Goal: Task Accomplishment & Management: Use online tool/utility

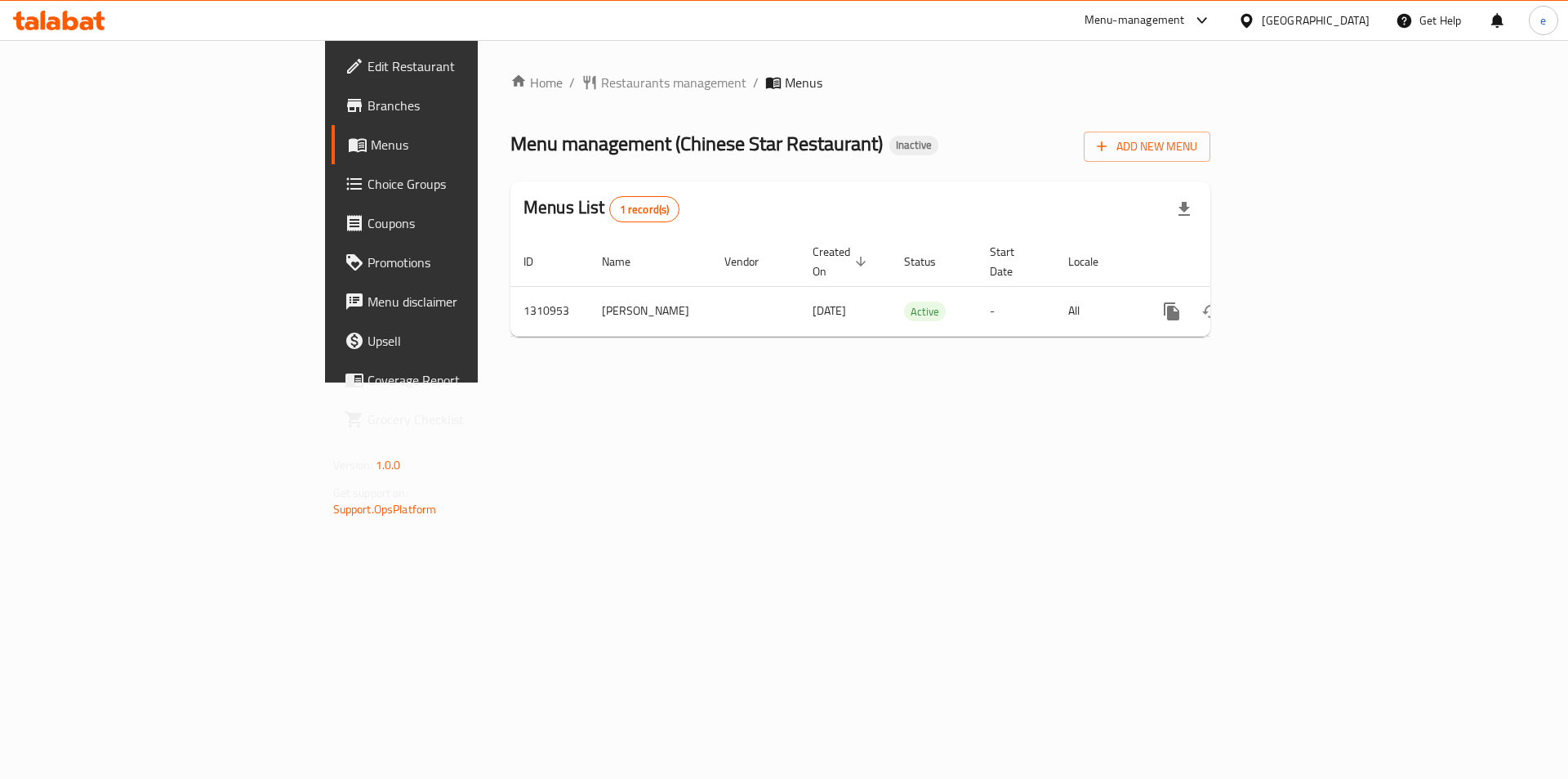
click at [332, 158] on link "Menus" at bounding box center [459, 144] width 256 height 40
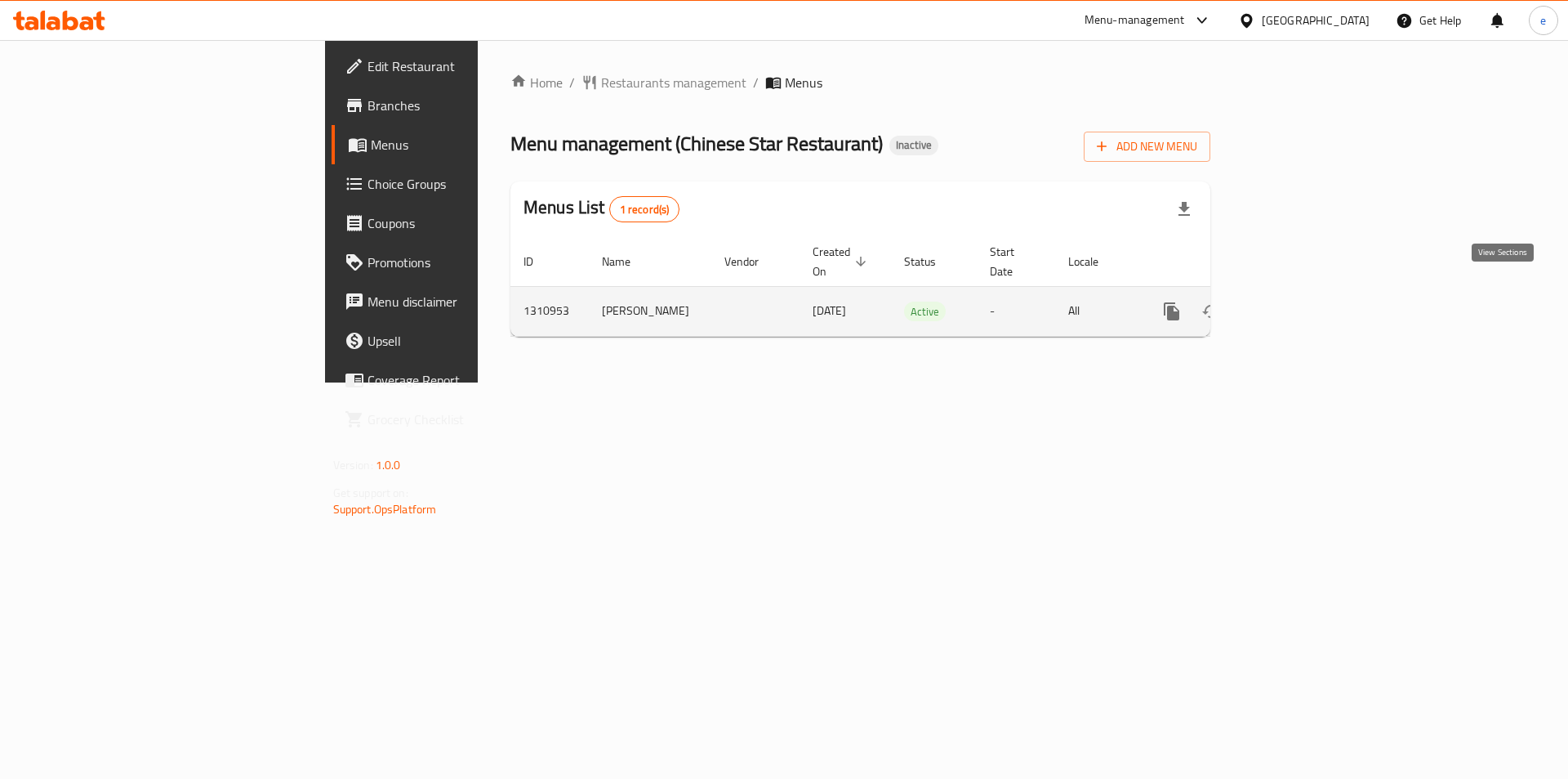
click at [1309, 309] on link "enhanced table" at bounding box center [1290, 311] width 40 height 40
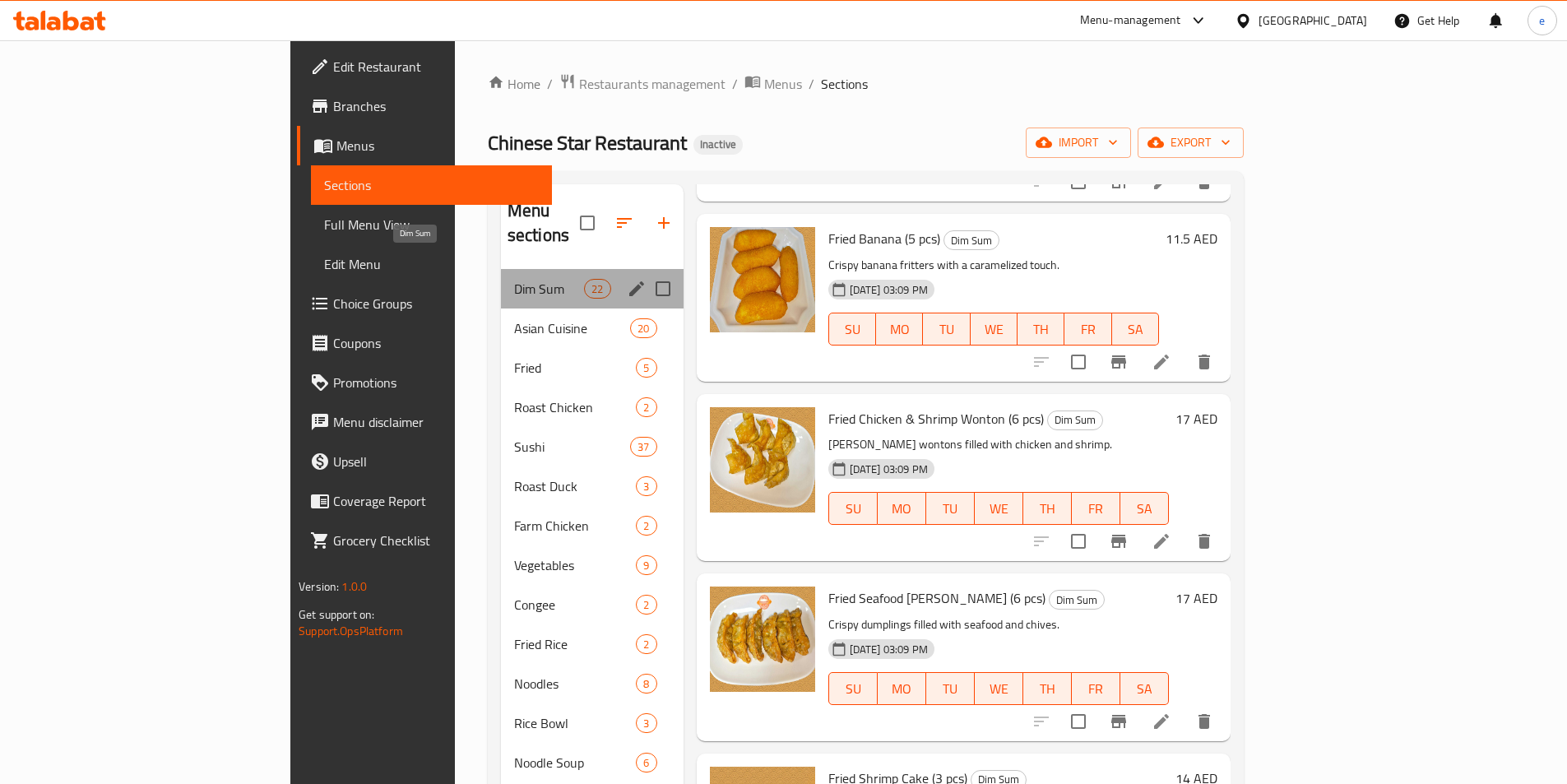
click at [514, 279] on span "Dim Sum" at bounding box center [549, 289] width 70 height 20
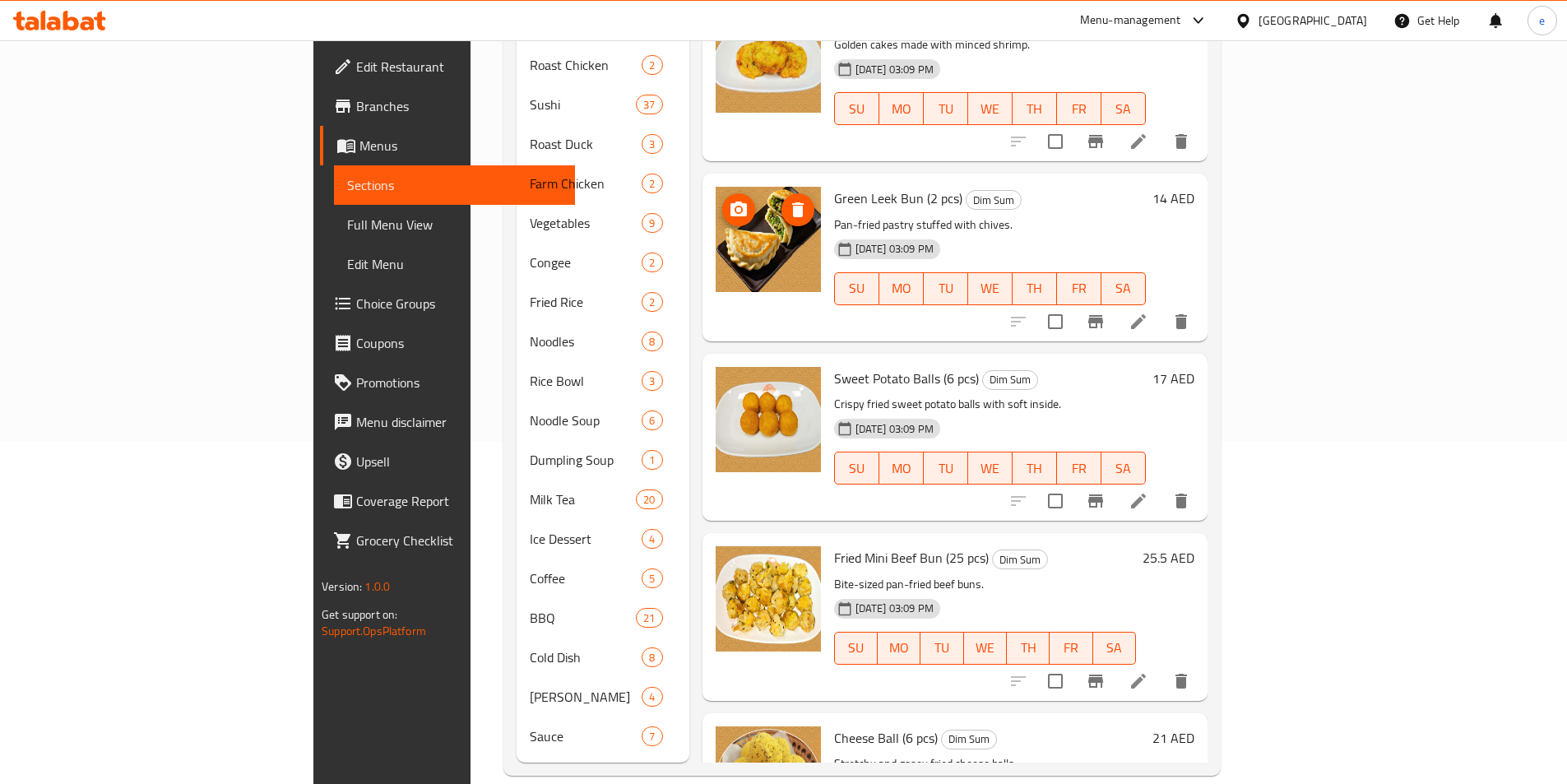
scroll to position [3098, 0]
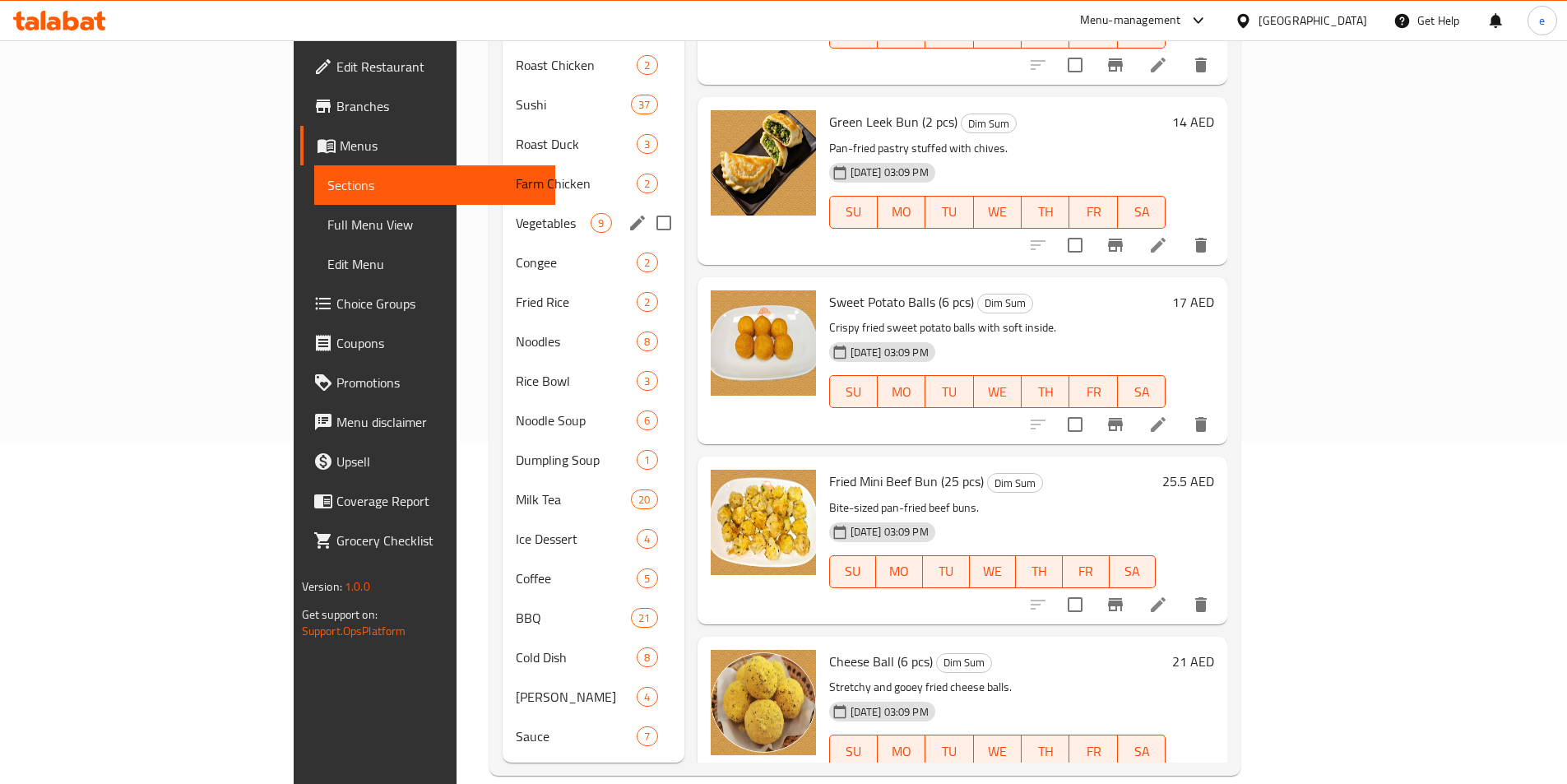
click at [503, 216] on div "Vegetables 9" at bounding box center [593, 223] width 181 height 40
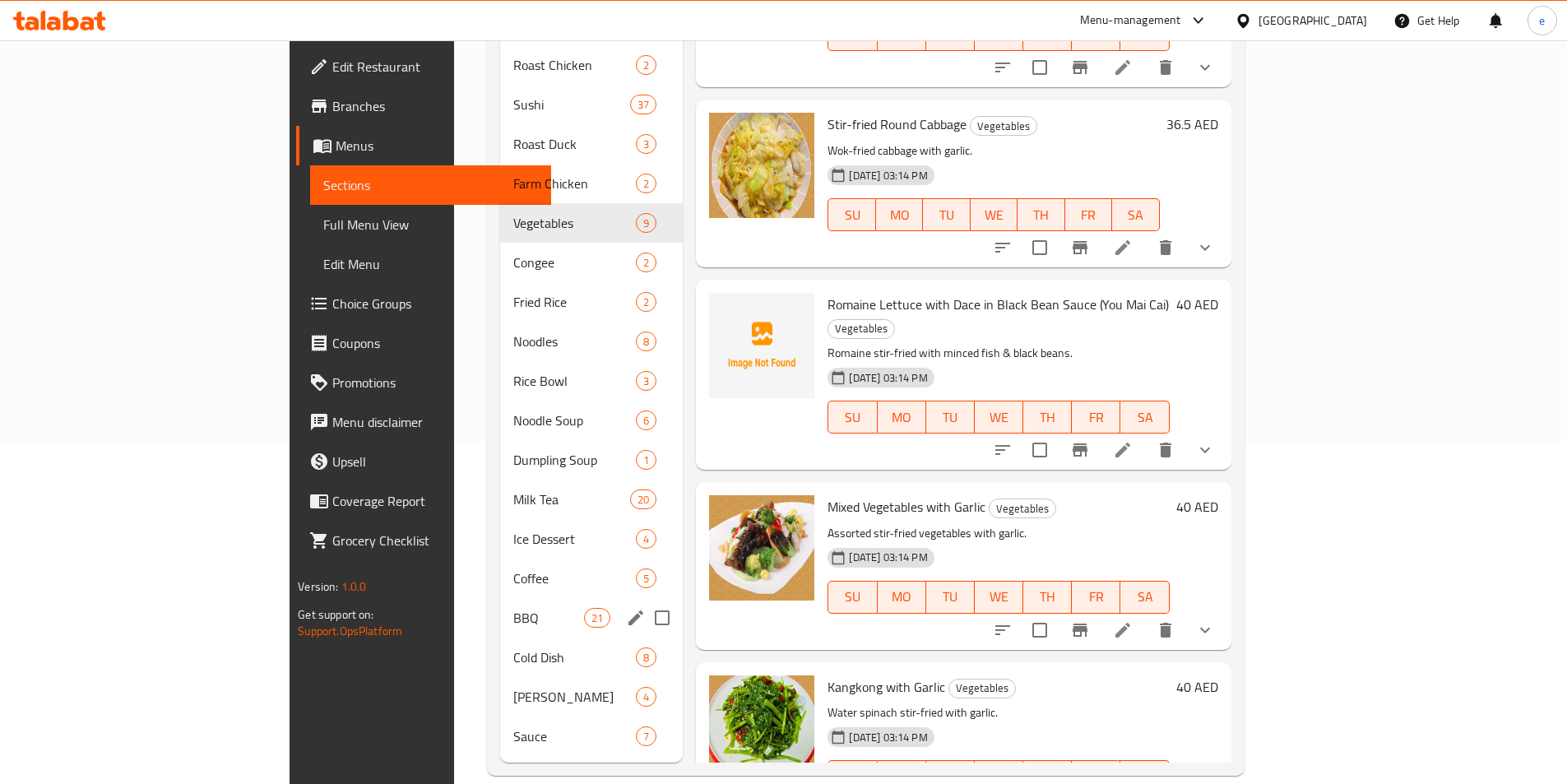
click at [513, 608] on span "BBQ" at bounding box center [548, 618] width 71 height 20
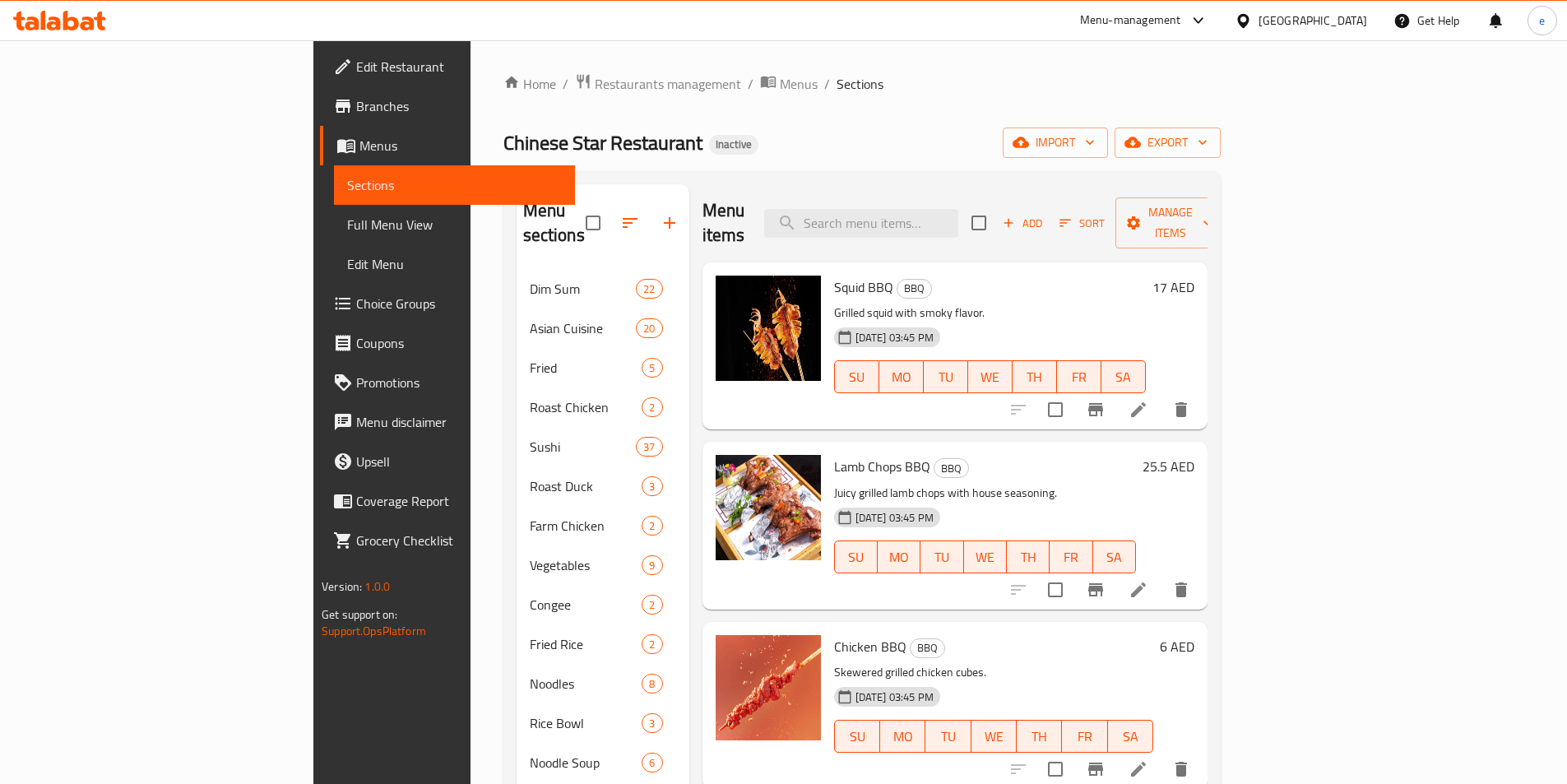
click at [347, 234] on span "Full Menu View" at bounding box center [454, 224] width 214 height 20
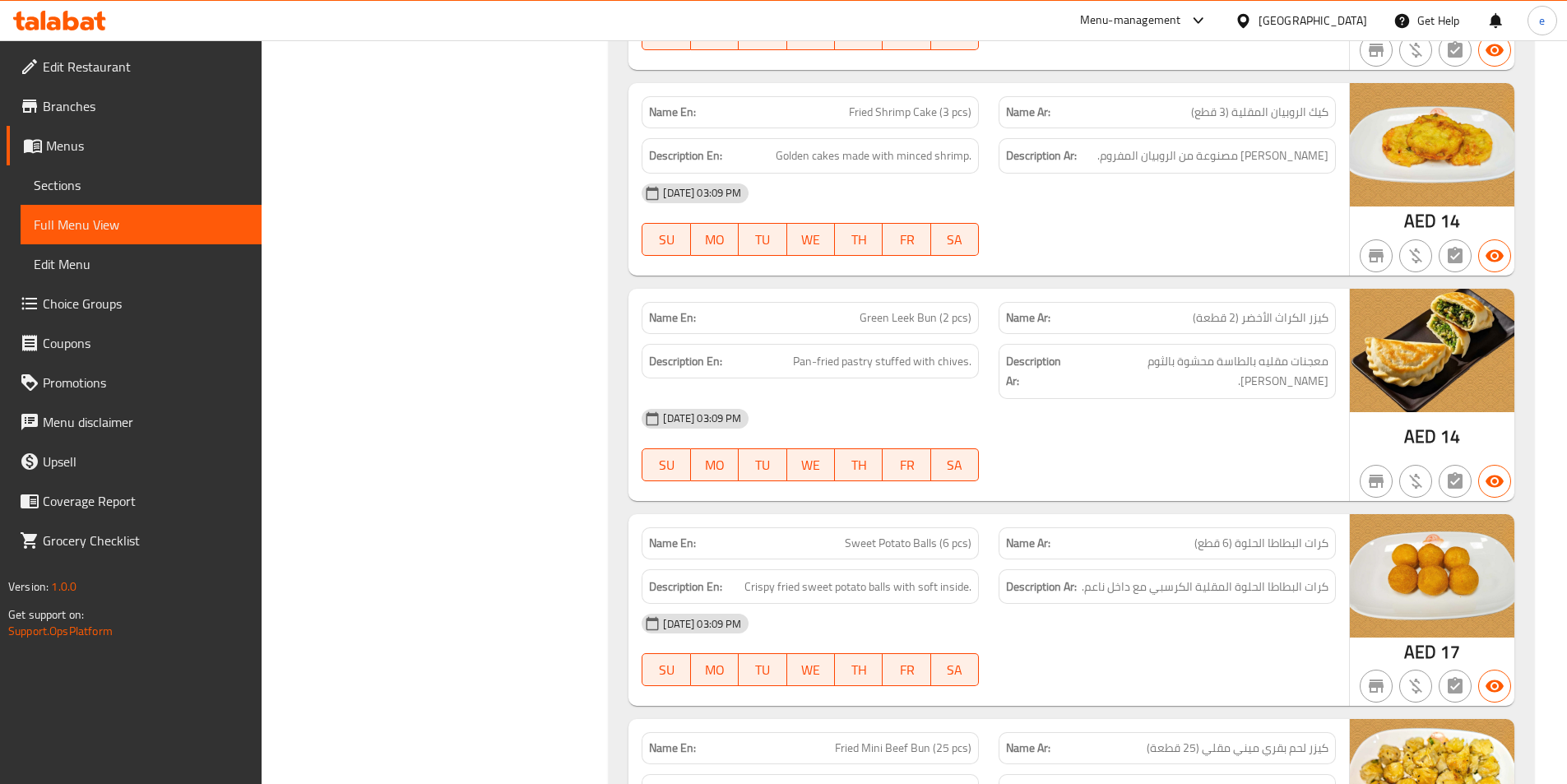
scroll to position [4194, 0]
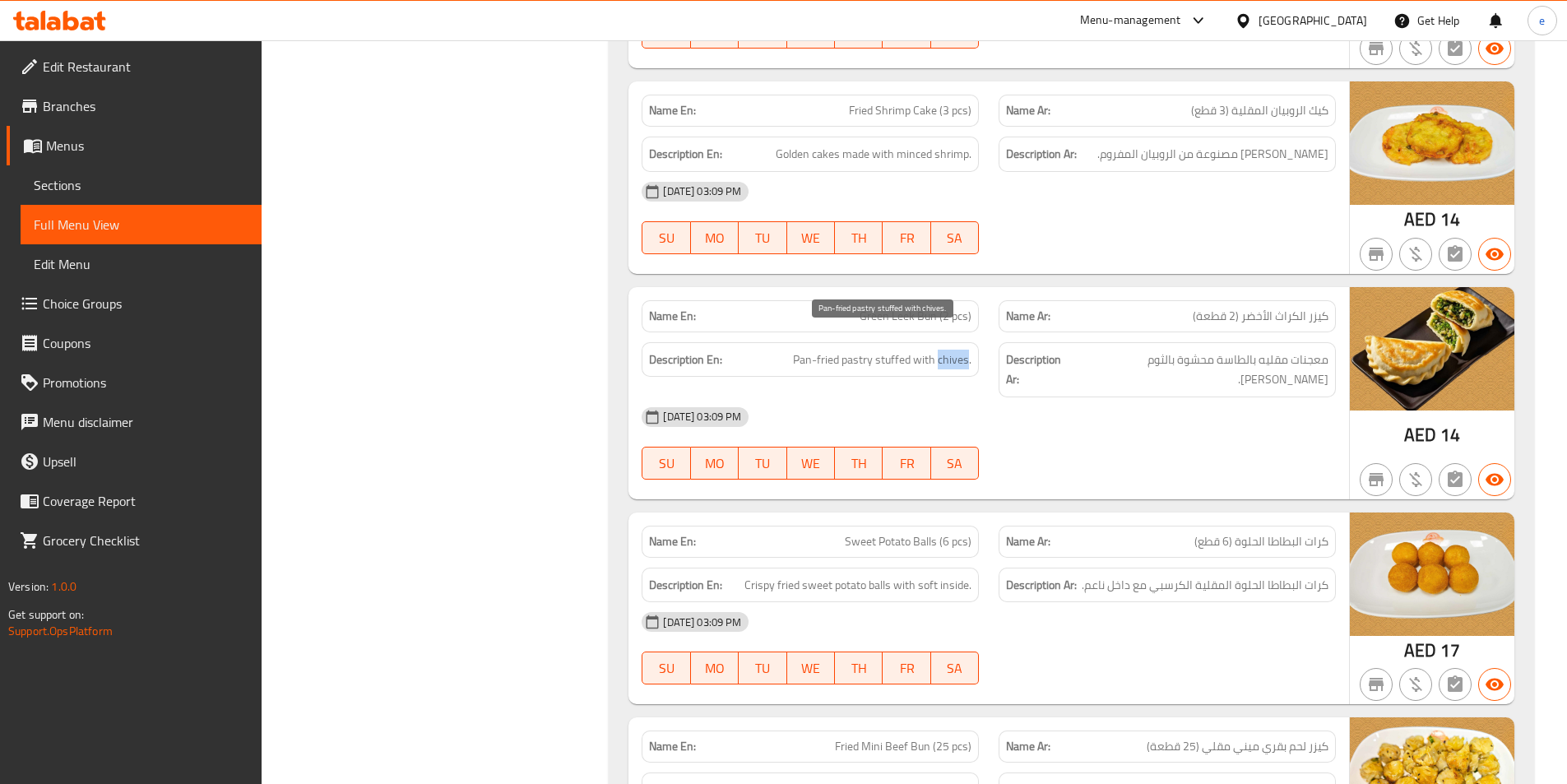
drag, startPoint x: 970, startPoint y: 336, endPoint x: 941, endPoint y: 332, distance: 29.3
click at [941, 350] on span "Pan-fried pastry stuffed with chives." at bounding box center [882, 360] width 179 height 21
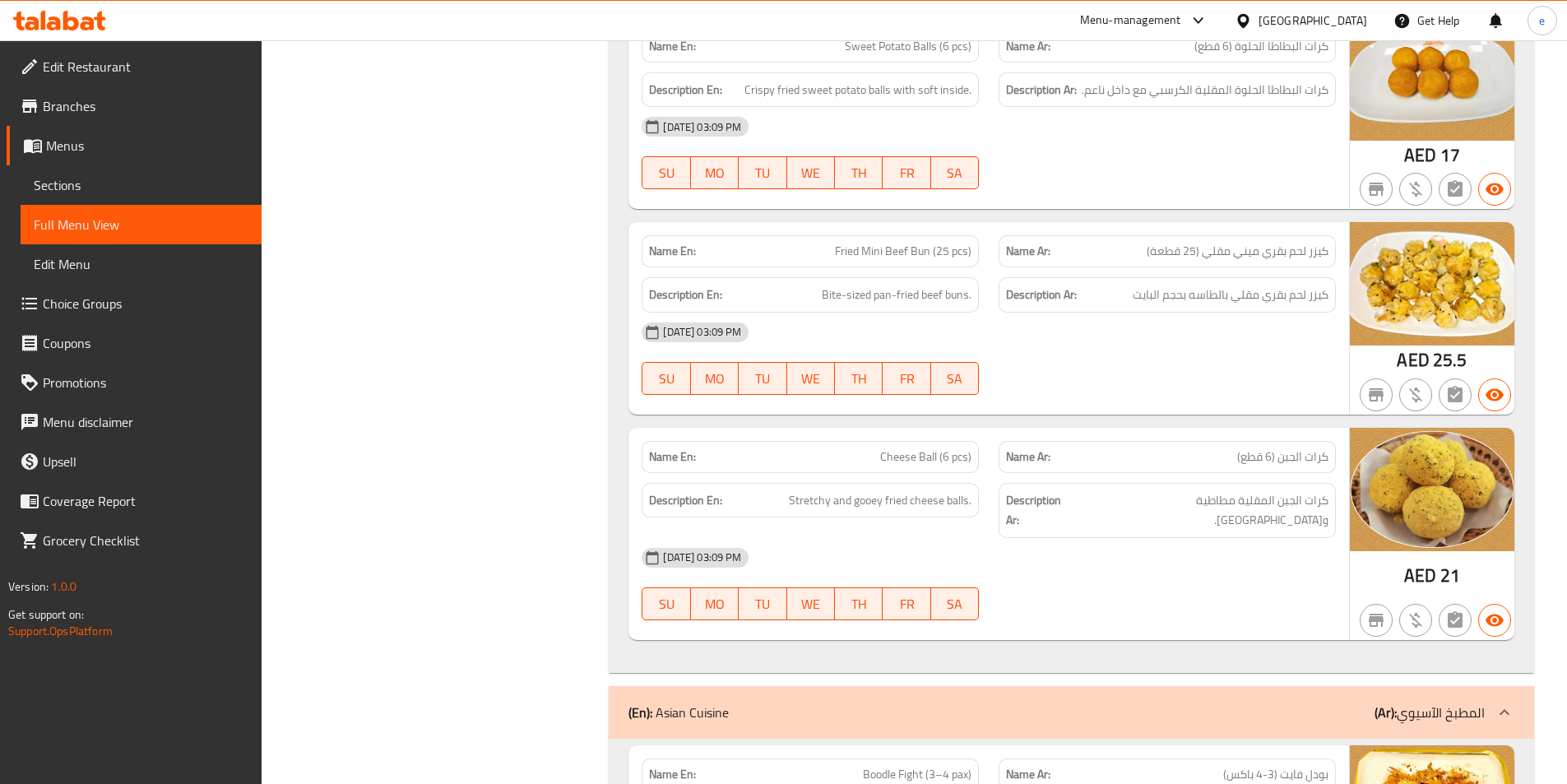
scroll to position [4770, 0]
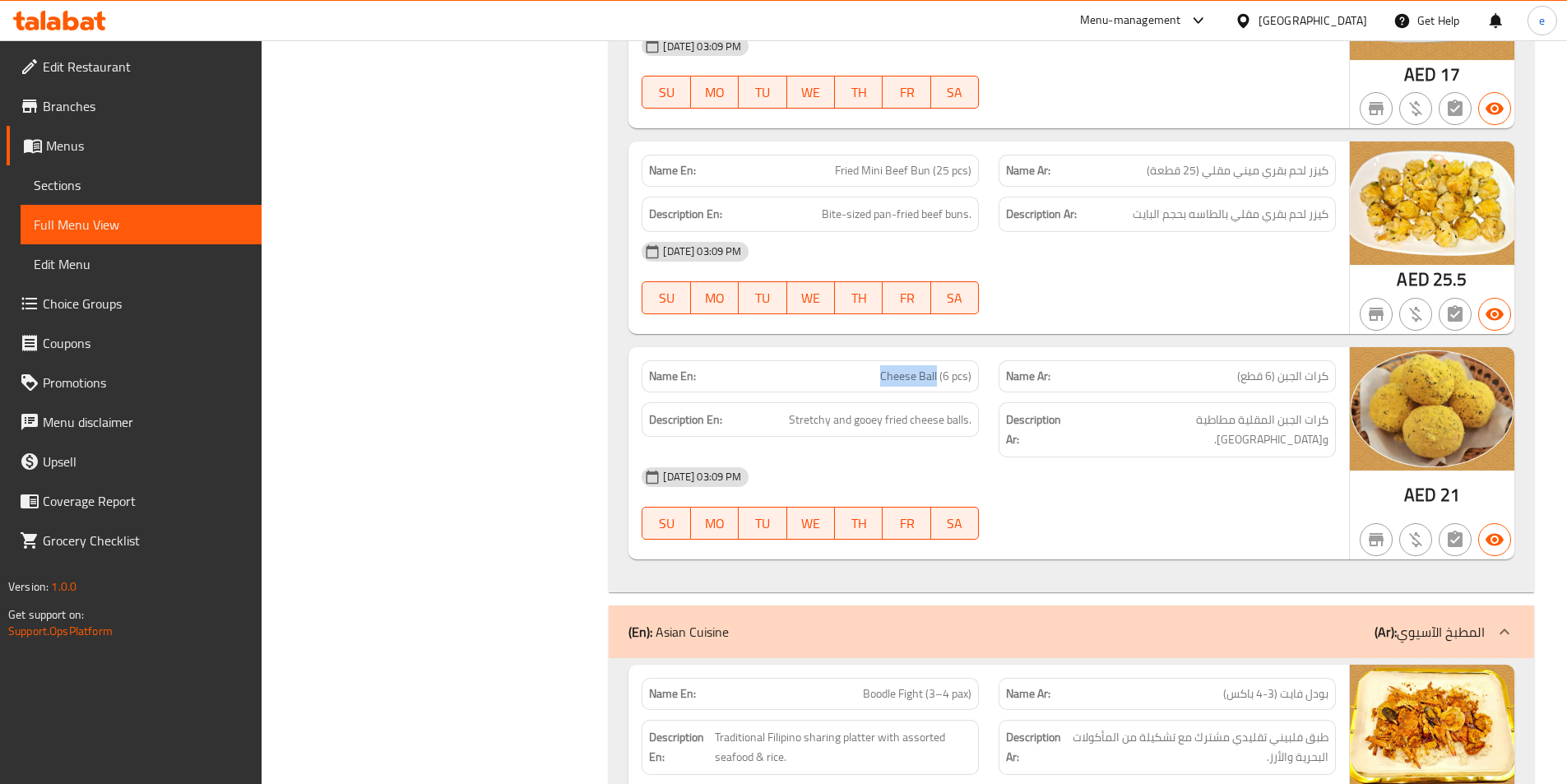
drag, startPoint x: 866, startPoint y: 320, endPoint x: 939, endPoint y: 336, distance: 74.7
click at [939, 360] on div "Name En: Cheese Ball (6 pcs)" at bounding box center [810, 376] width 337 height 32
drag, startPoint x: 854, startPoint y: 386, endPoint x: 911, endPoint y: 380, distance: 57.3
click at [911, 409] on span "Stretchy and gooey fried cheese balls." at bounding box center [881, 419] width 183 height 21
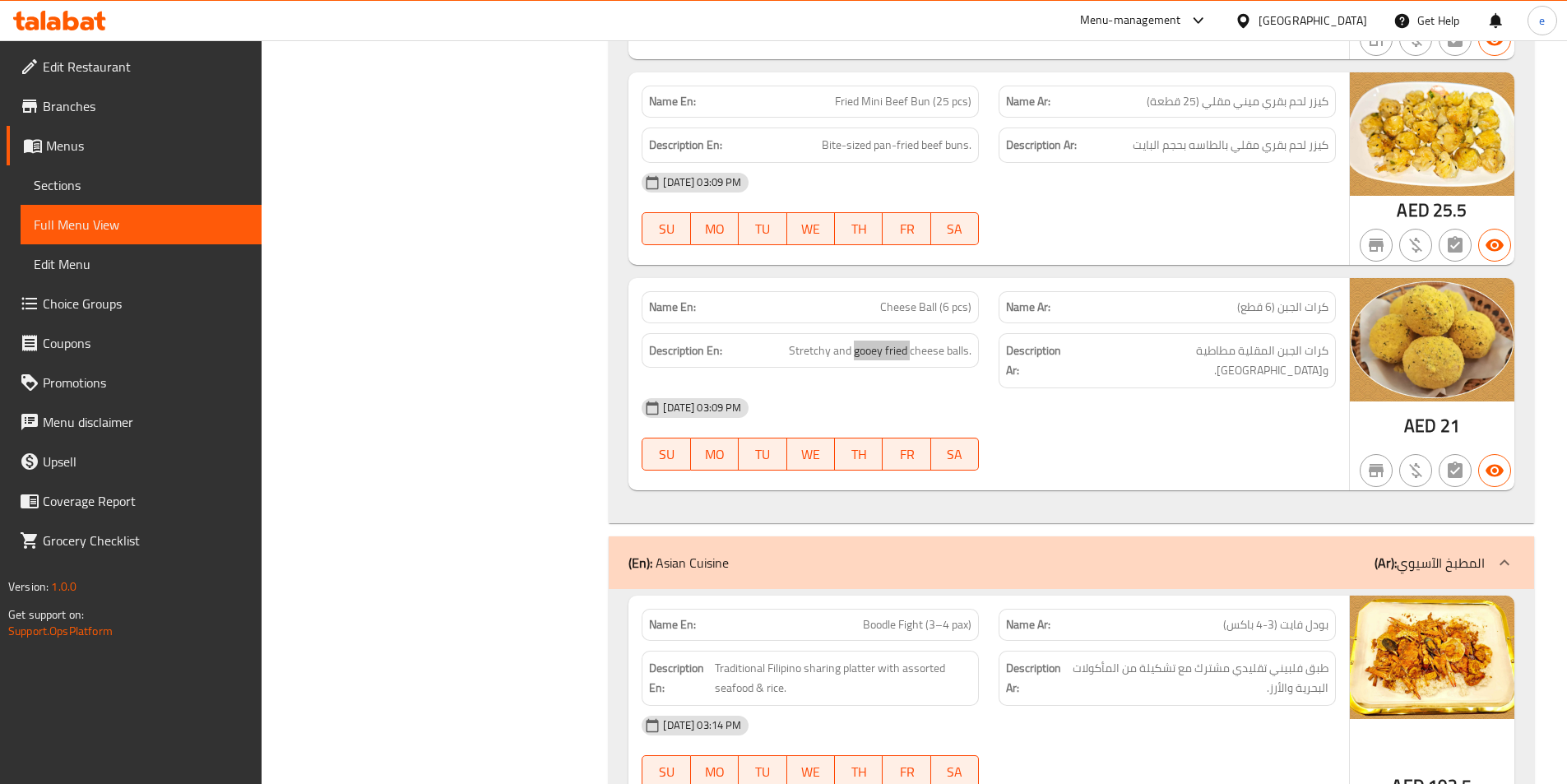
scroll to position [4934, 0]
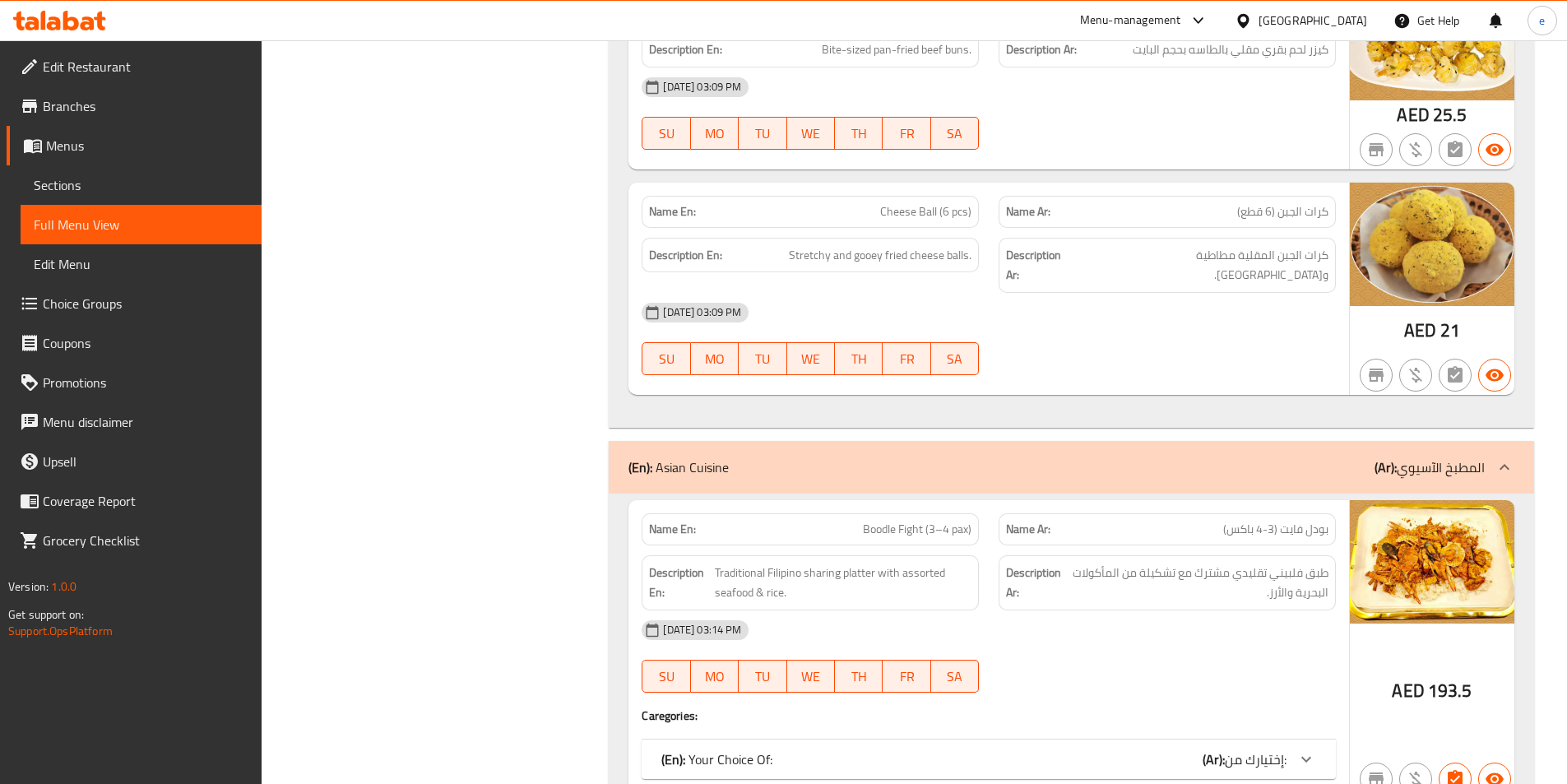
click at [1186, 296] on div "[DATE] 03:09 PM SU MO TU WE TH FR SA" at bounding box center [988, 338] width 714 height 92
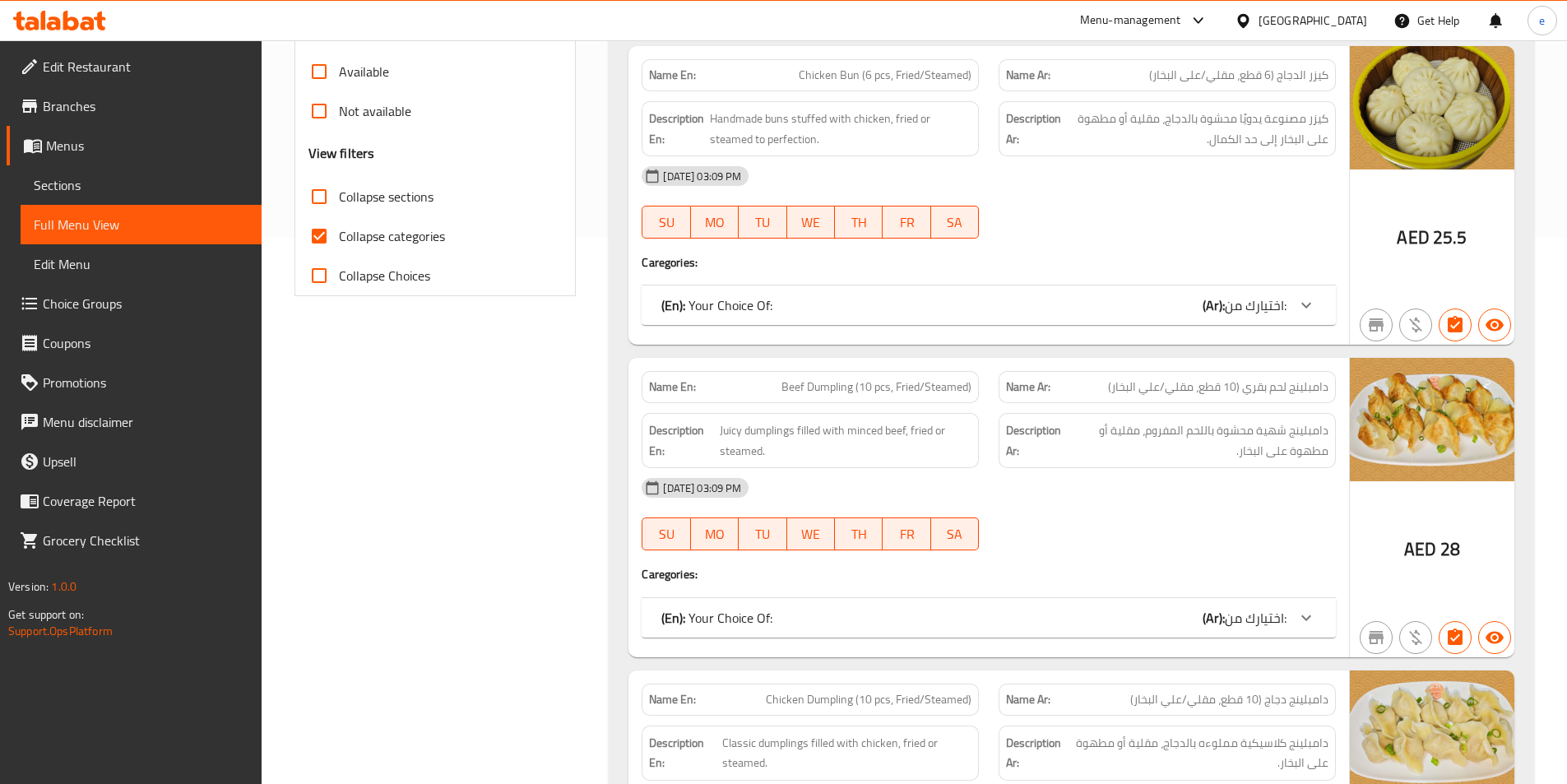
scroll to position [576, 0]
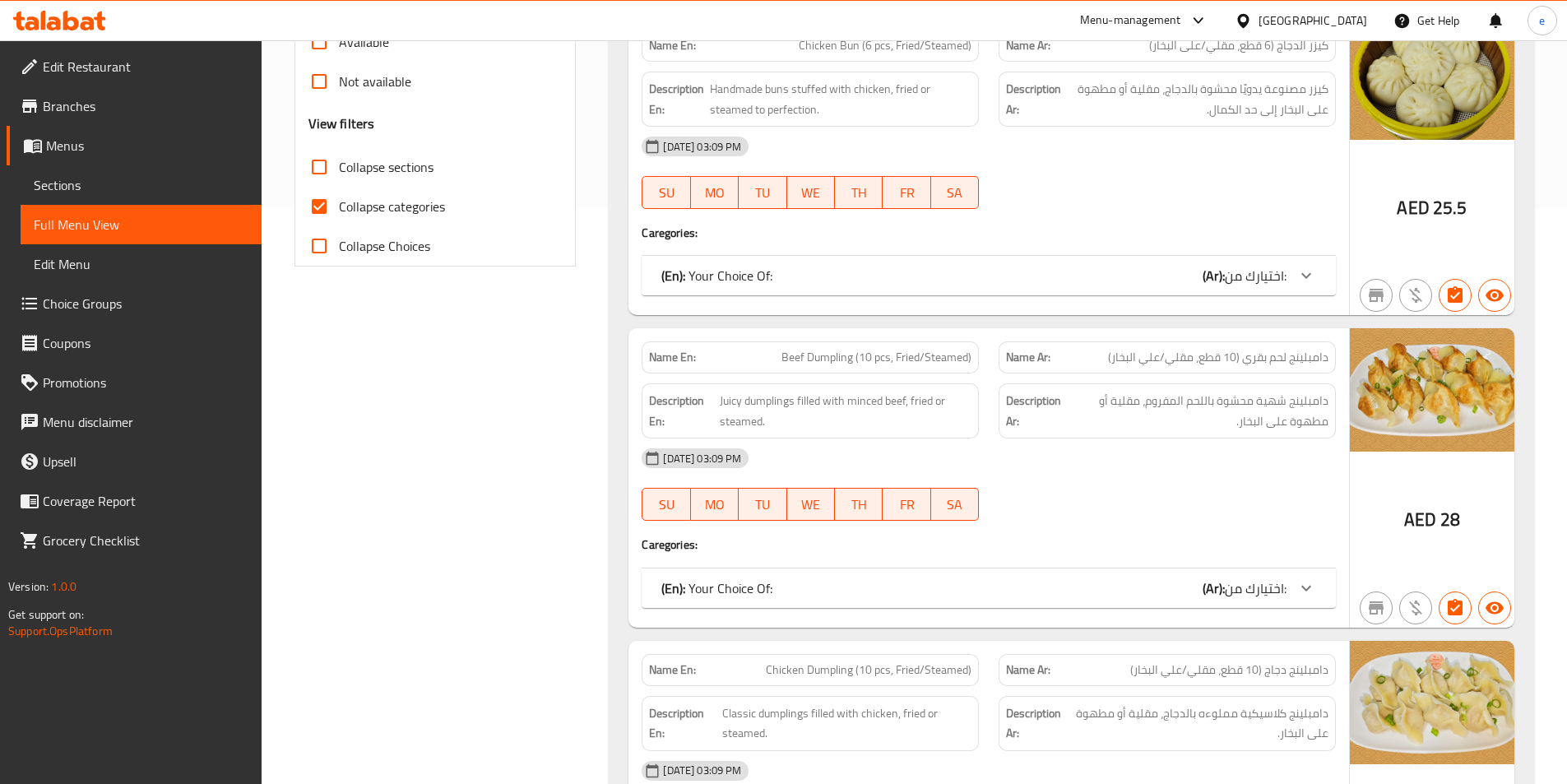
click at [1330, 587] on div "(En): Your Choice Of: (Ar): اختيارك من:" at bounding box center [989, 588] width 695 height 40
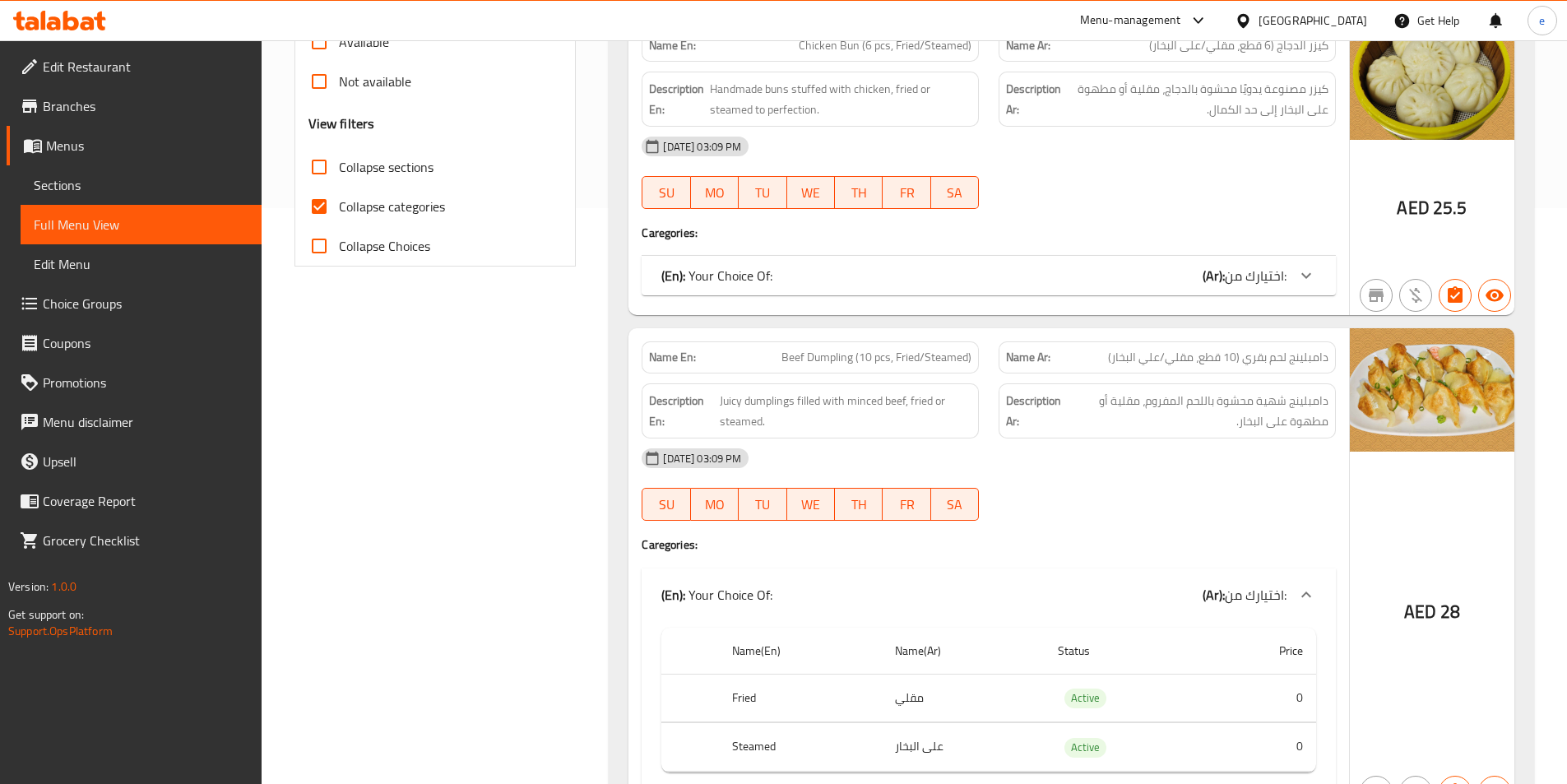
click at [1306, 589] on icon at bounding box center [1306, 595] width 20 height 20
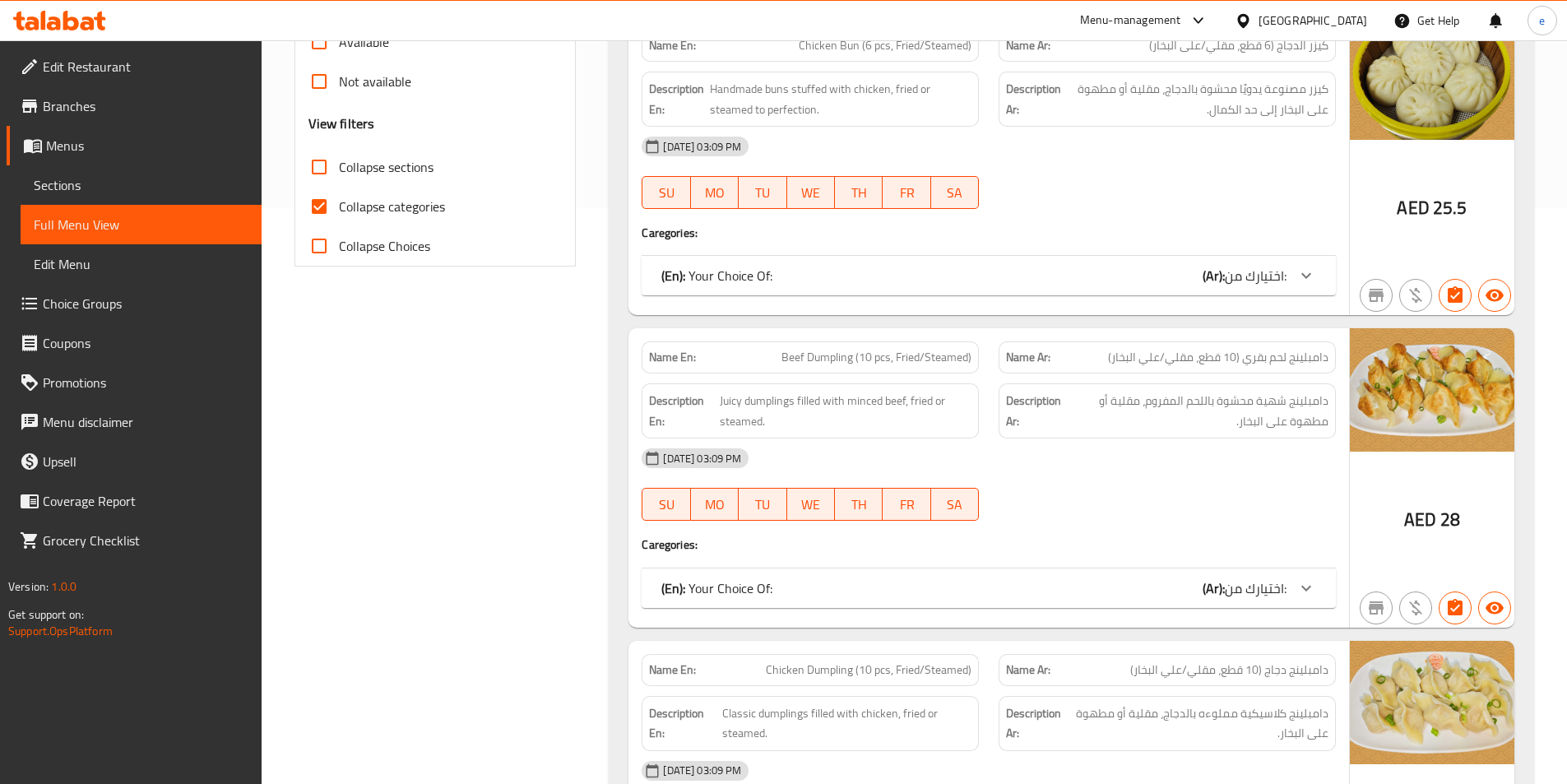
scroll to position [740, 0]
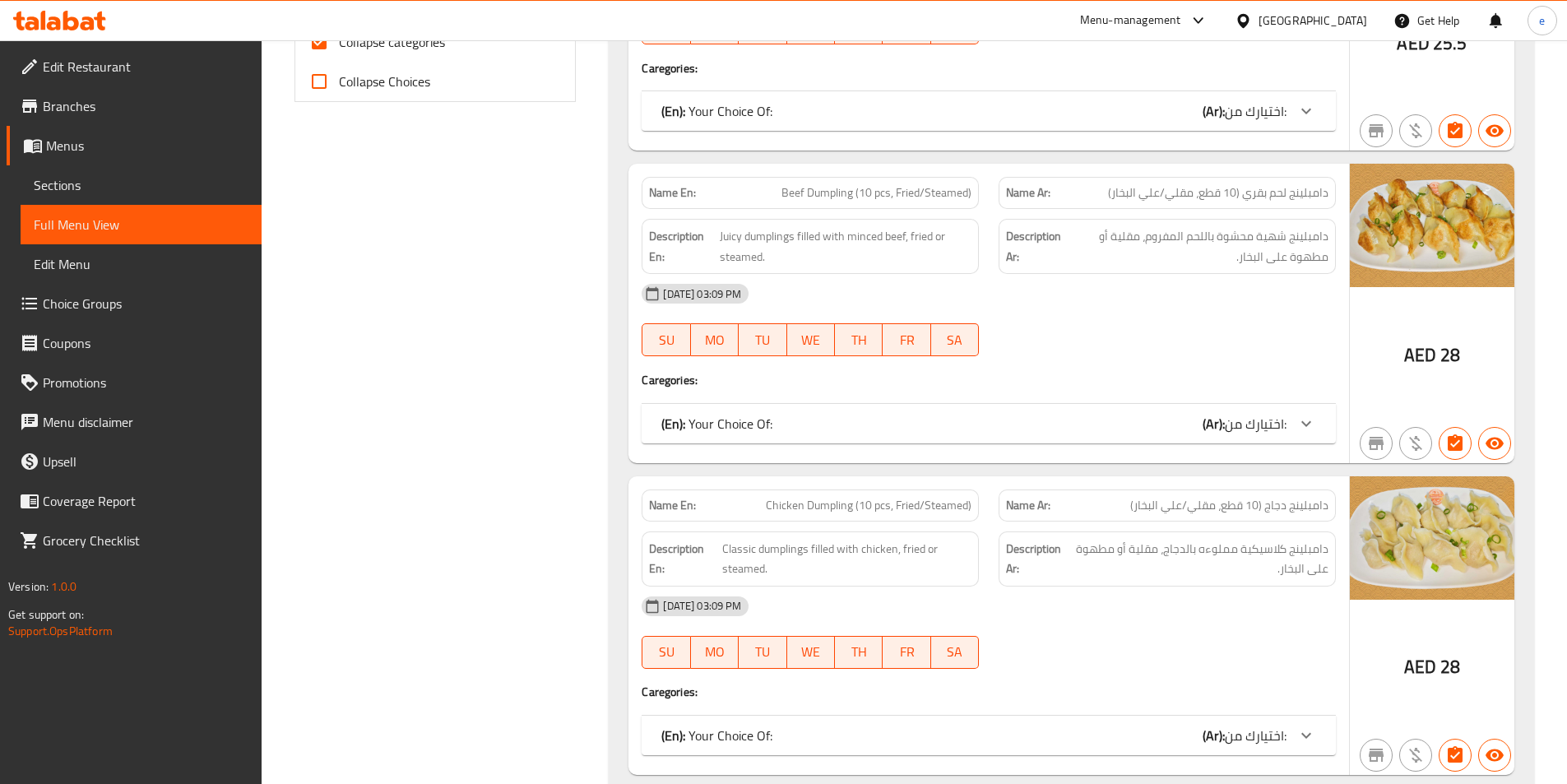
click at [1260, 435] on span "اختيارك من:" at bounding box center [1255, 424] width 61 height 25
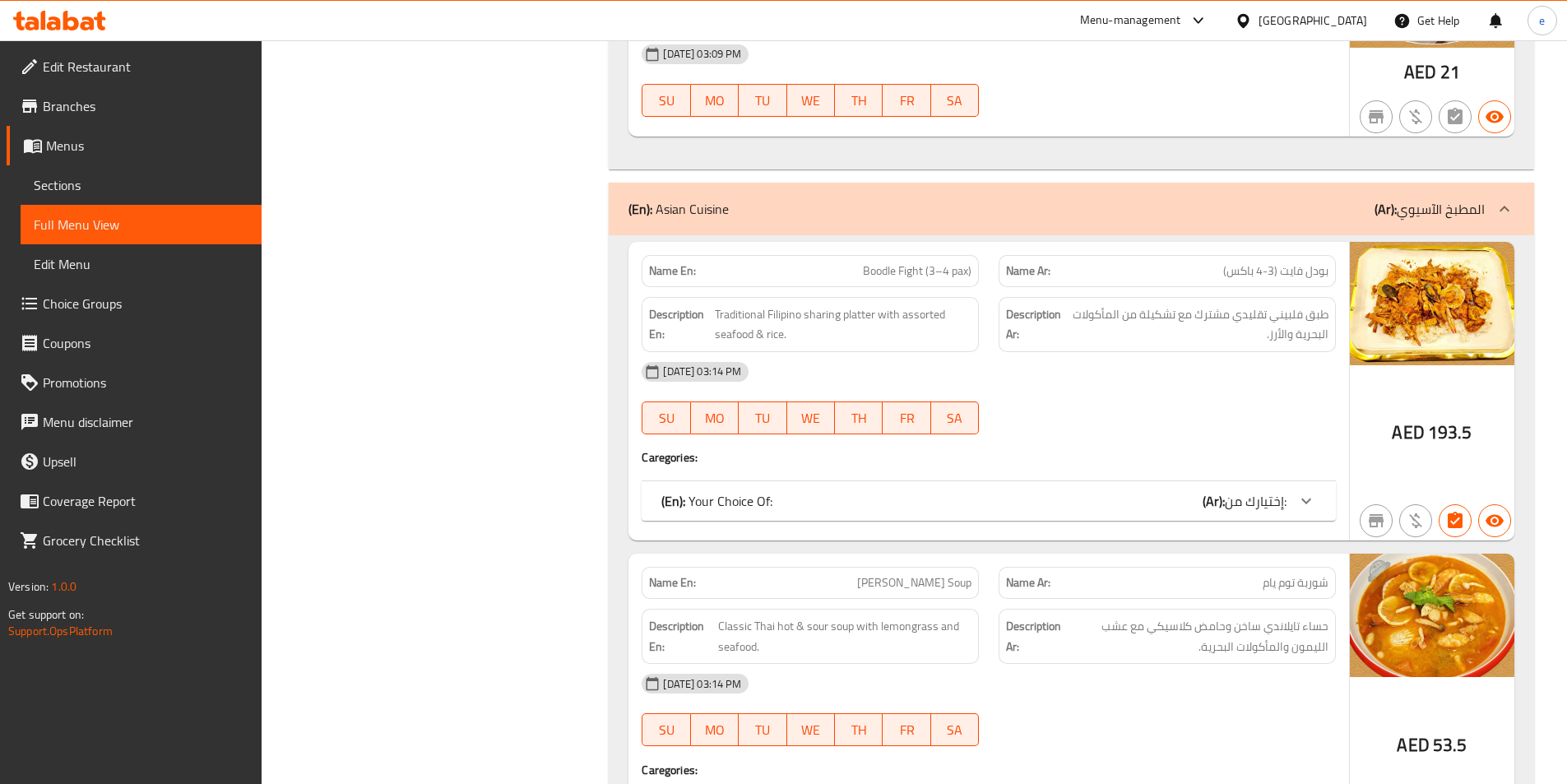
scroll to position [5427, 0]
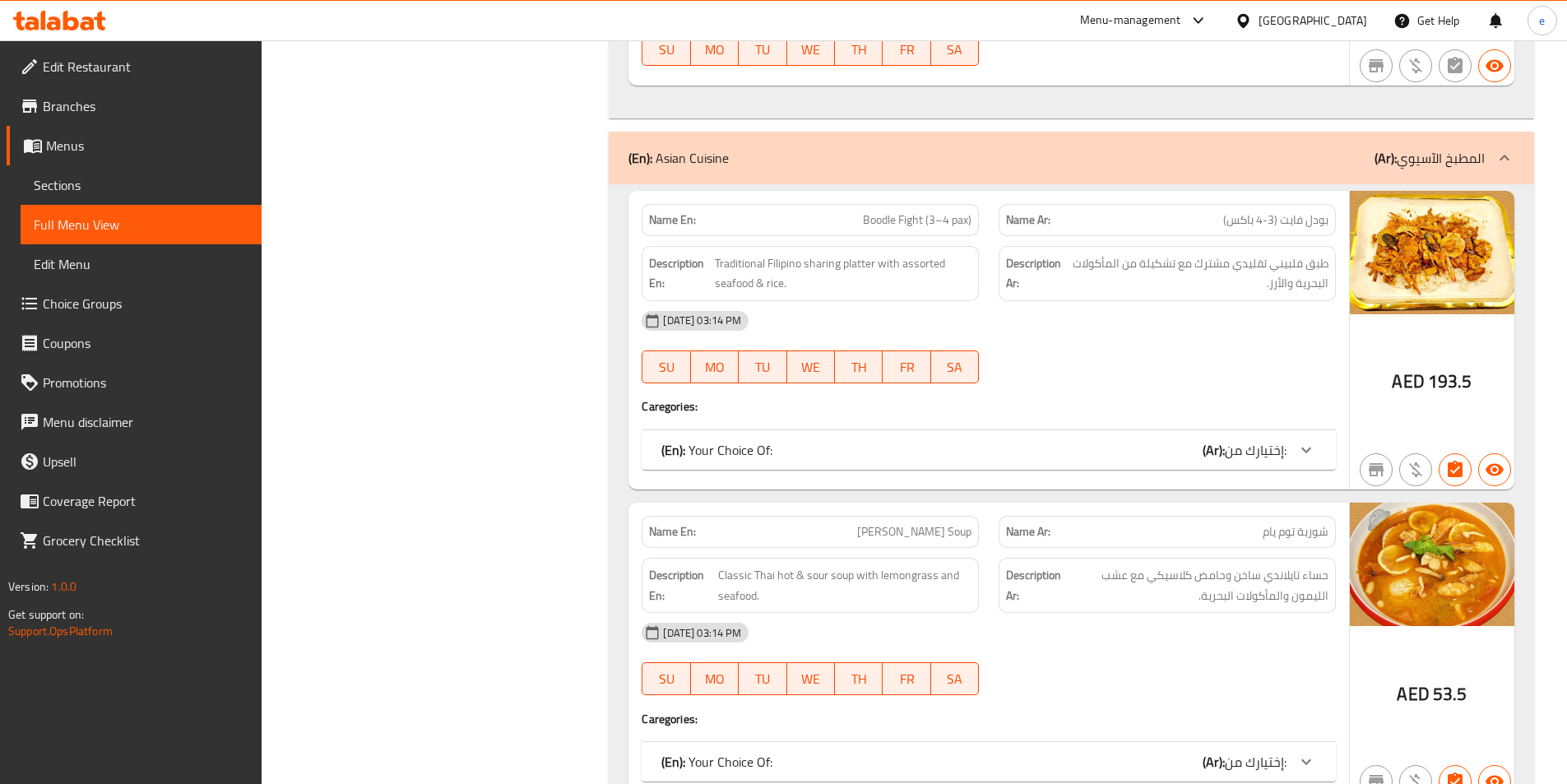
click at [1281, 430] on div "(En): Your Choice Of: (Ar): إختيارك من:" at bounding box center [989, 450] width 695 height 40
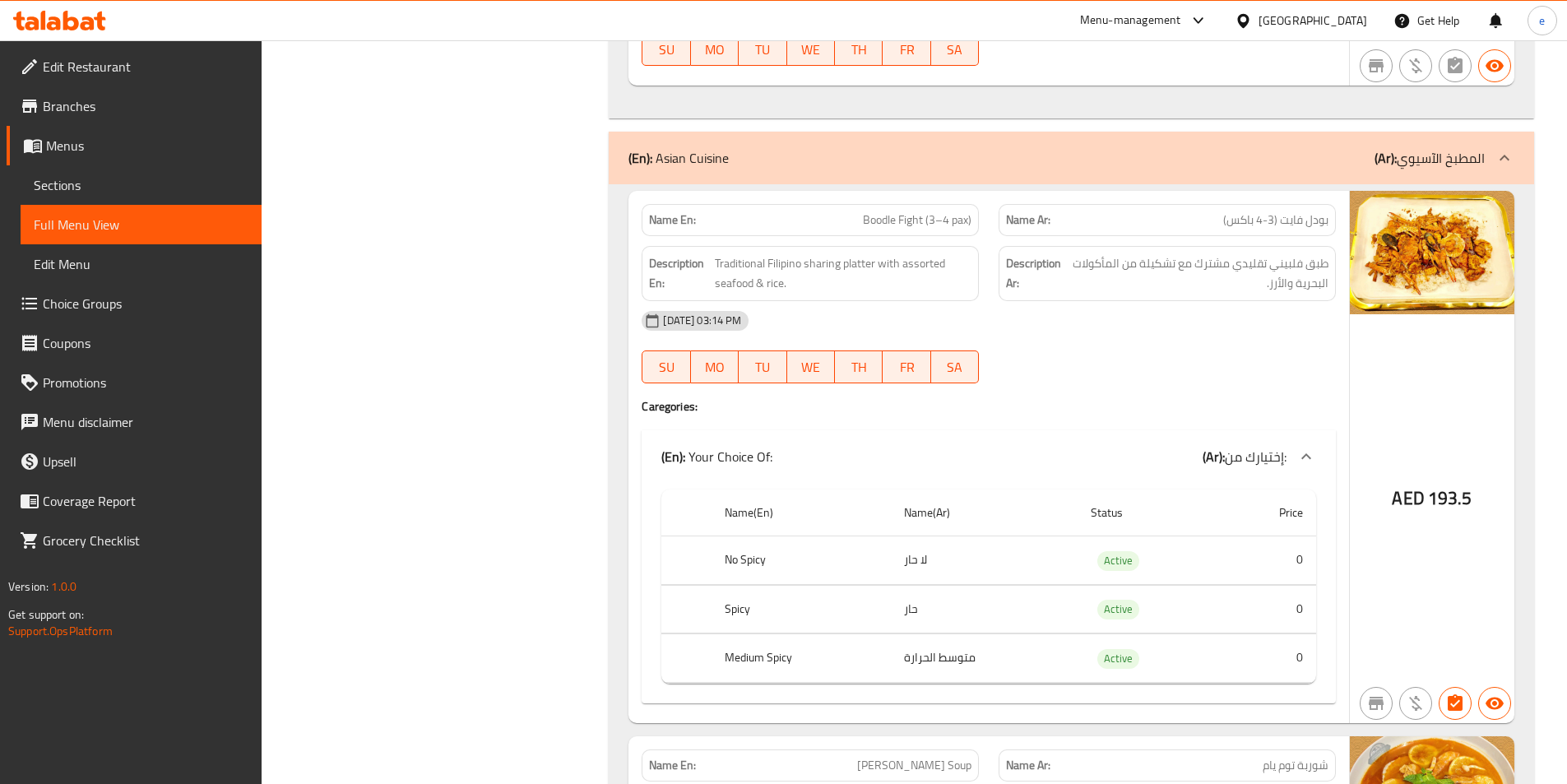
click at [1304, 447] on icon at bounding box center [1306, 457] width 20 height 20
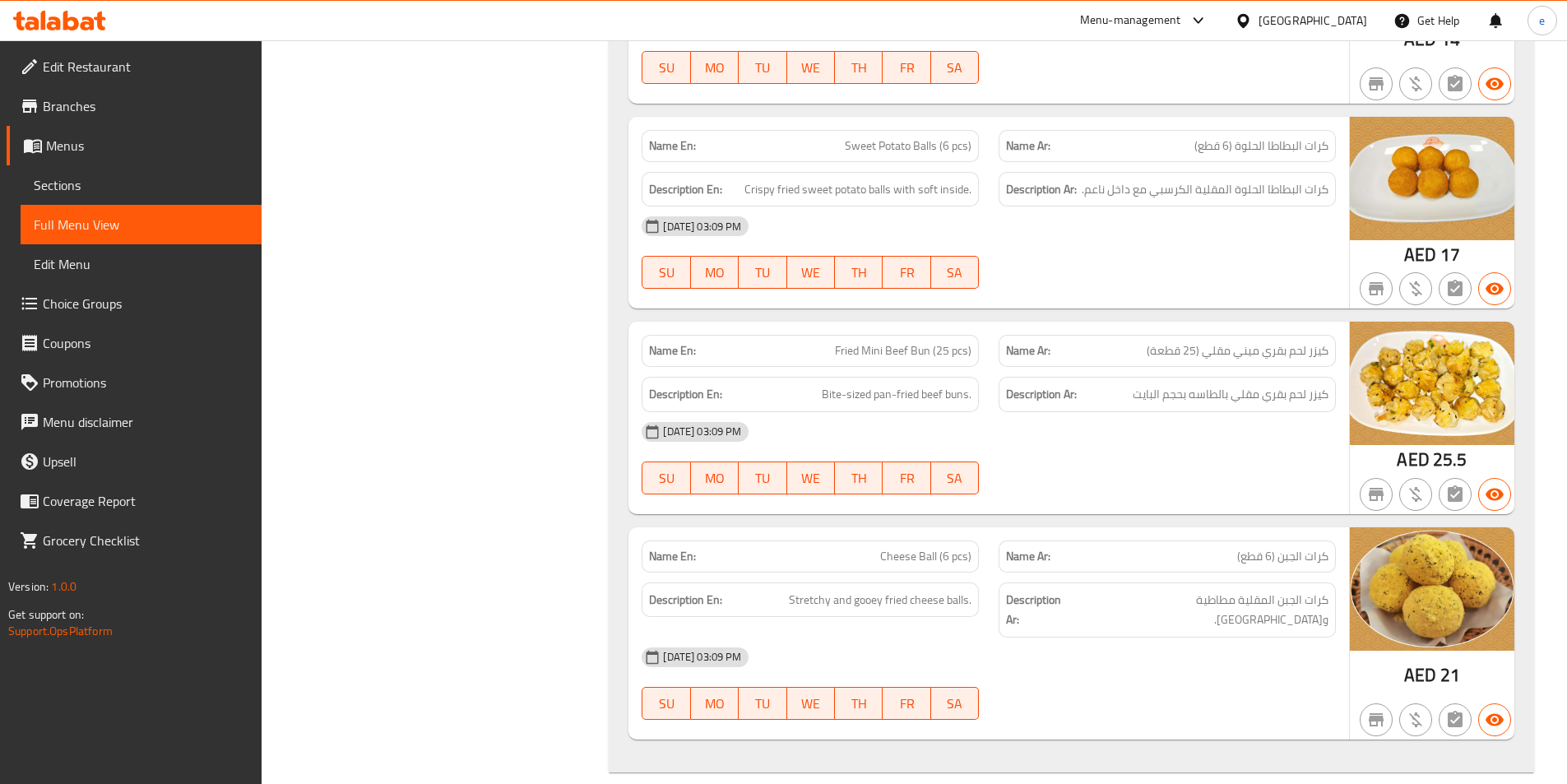
scroll to position [0, 0]
